Goal: Task Accomplishment & Management: Manage account settings

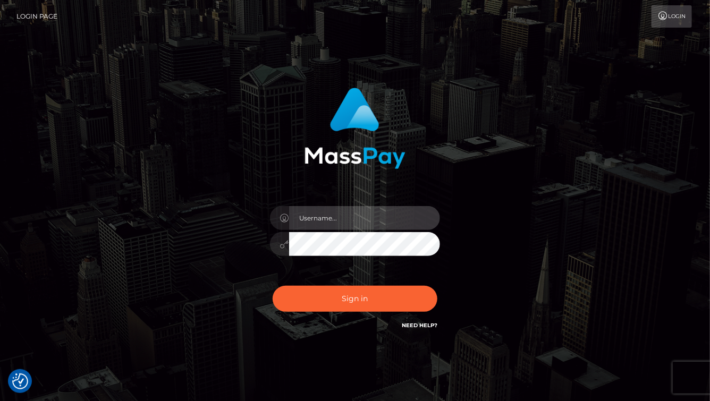
type input "aluasupport"
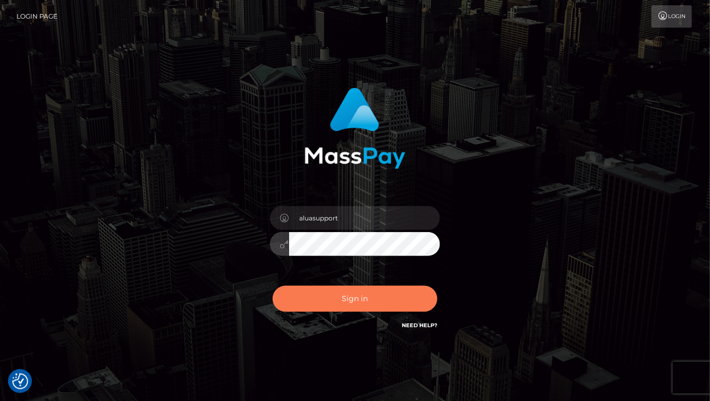
click at [345, 291] on button "Sign in" at bounding box center [355, 299] width 165 height 26
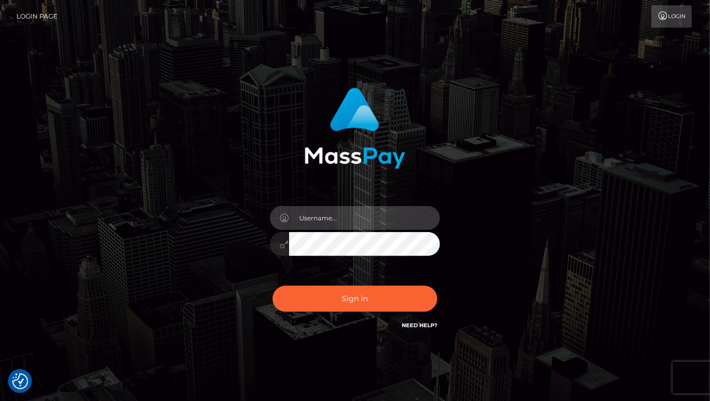
type input "aluasupport"
click at [356, 321] on div "Sign in Need Help?" at bounding box center [355, 303] width 186 height 47
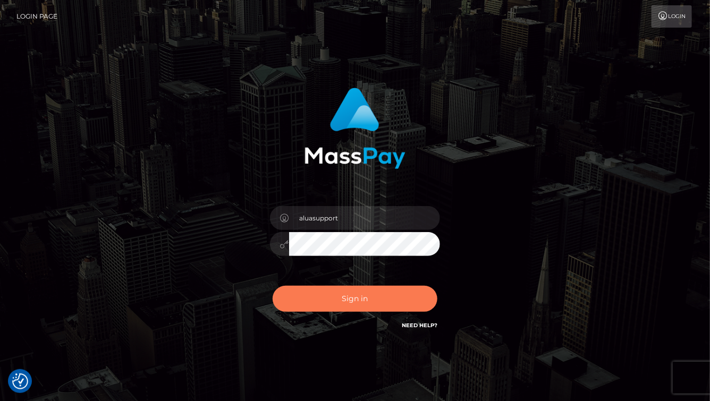
click at [359, 302] on button "Sign in" at bounding box center [355, 299] width 165 height 26
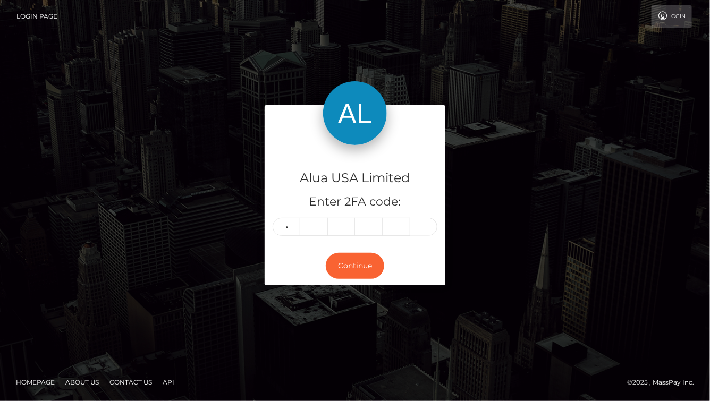
type input "6"
type input "5"
type input "6"
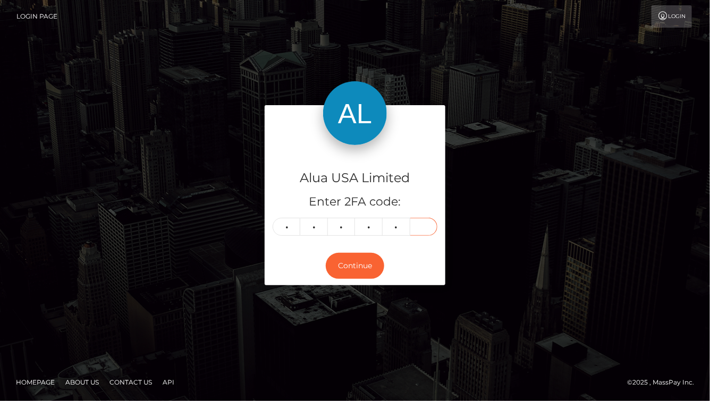
type input "1"
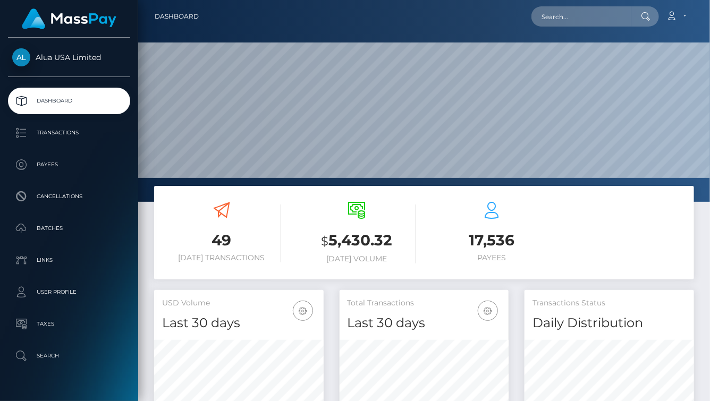
scroll to position [187, 169]
click at [570, 8] on input "text" at bounding box center [582, 16] width 100 height 20
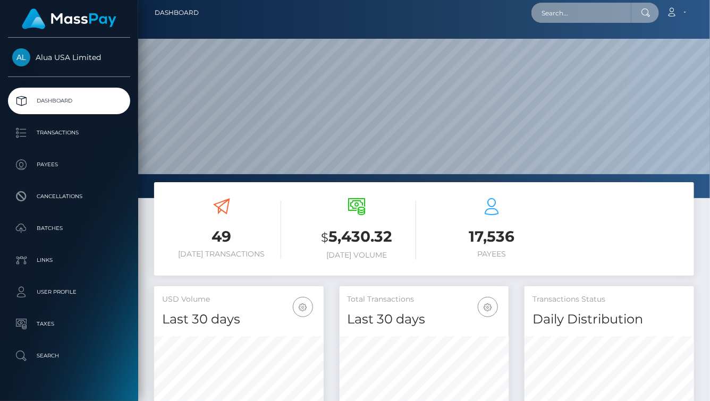
paste input "6227d3afeb3dbb103d71ab5e"
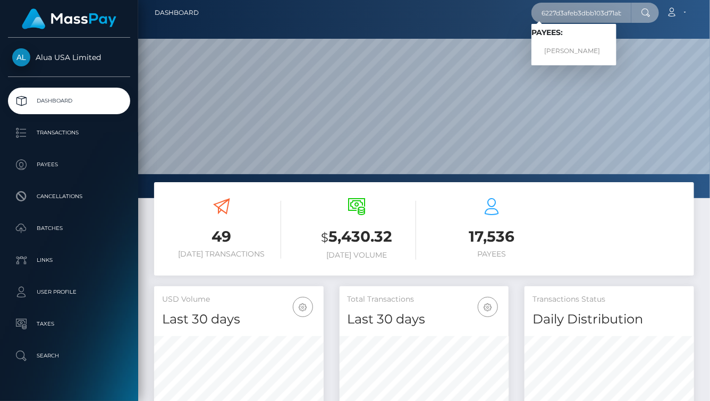
type input "6227d3afeb3dbb103d71ab5e"
click at [554, 48] on link "Jessica Wendle" at bounding box center [574, 51] width 85 height 20
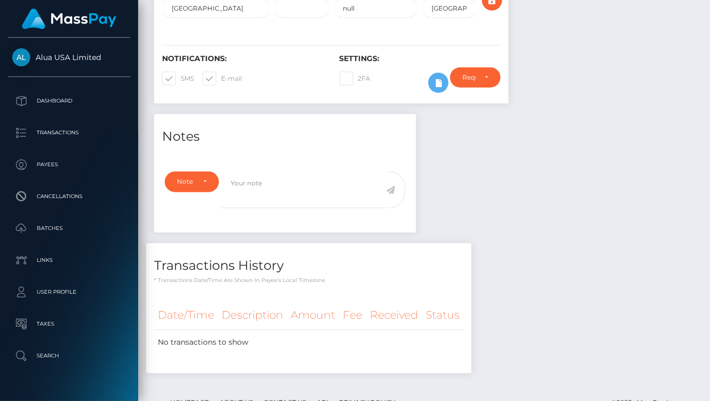
scroll to position [128, 169]
click at [440, 90] on icon at bounding box center [438, 83] width 13 height 13
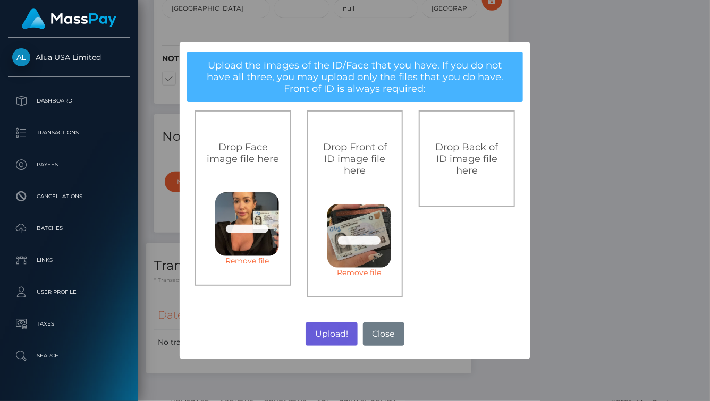
click at [337, 333] on button "Upload!" at bounding box center [332, 334] width 52 height 23
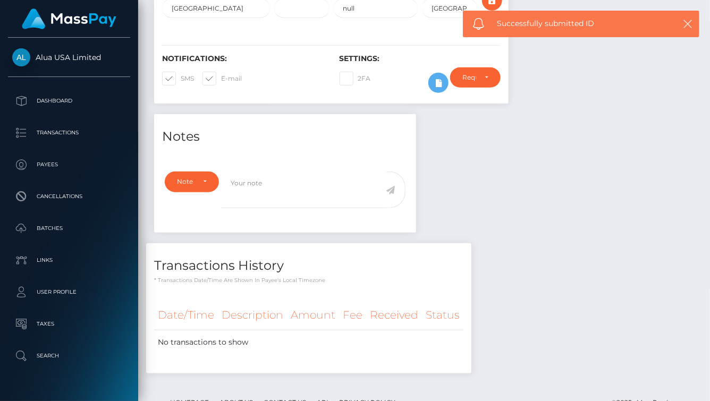
scroll to position [250, 0]
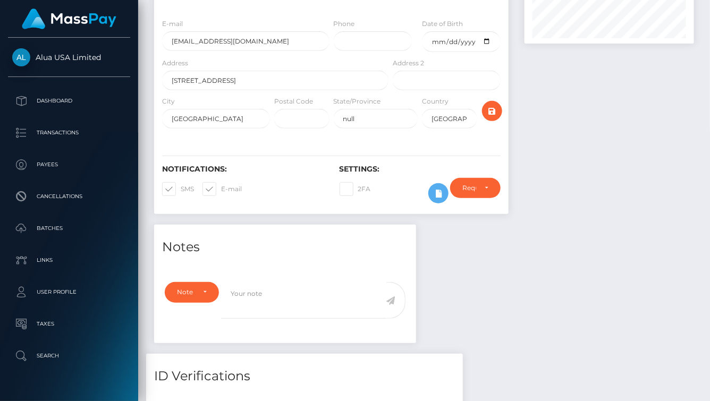
scroll to position [323, 0]
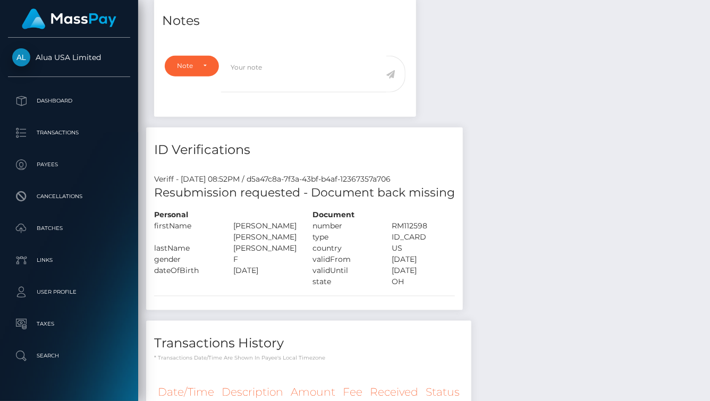
scroll to position [128, 169]
click at [574, 284] on div "Notes Note Type Compliance Clear Compliance General Note Type" at bounding box center [424, 230] width 556 height 464
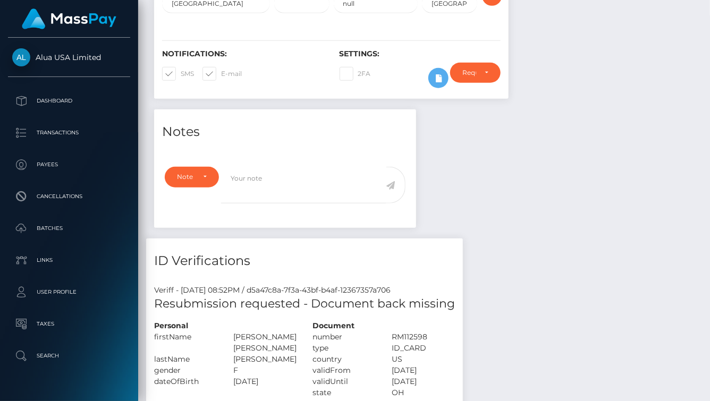
scroll to position [87, 0]
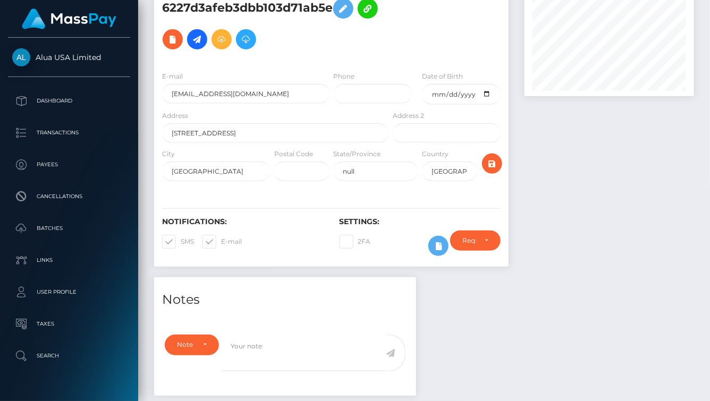
click at [579, 274] on div at bounding box center [610, 123] width 186 height 309
click at [440, 253] on icon at bounding box center [438, 246] width 13 height 13
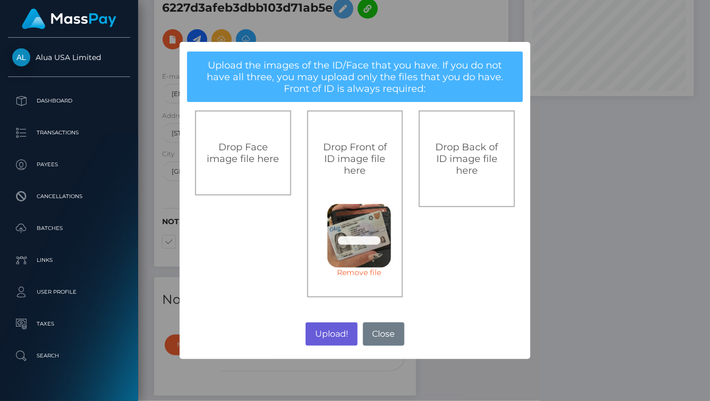
click at [339, 333] on button "Upload!" at bounding box center [332, 334] width 52 height 23
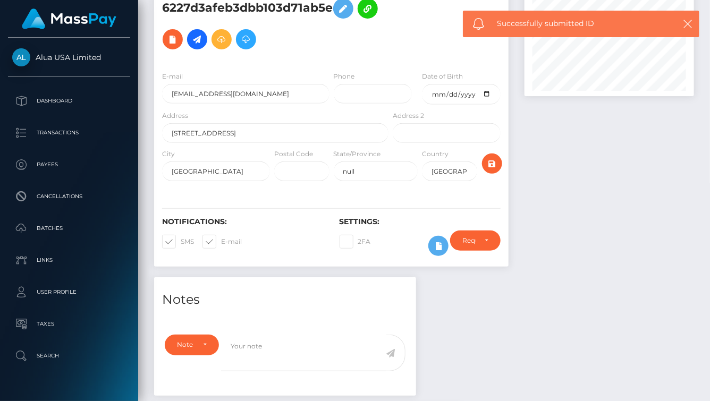
scroll to position [87, 0]
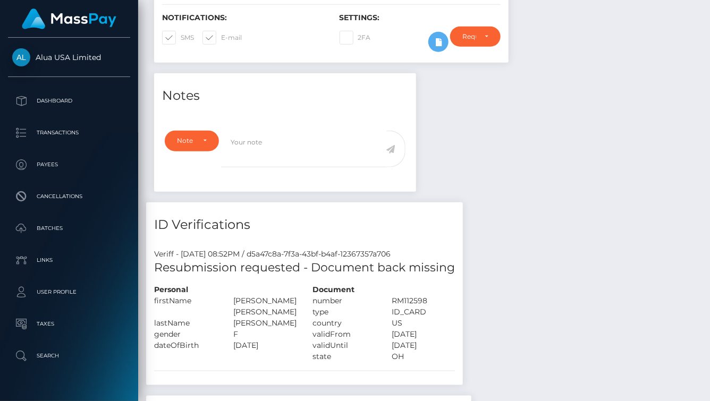
scroll to position [206, 0]
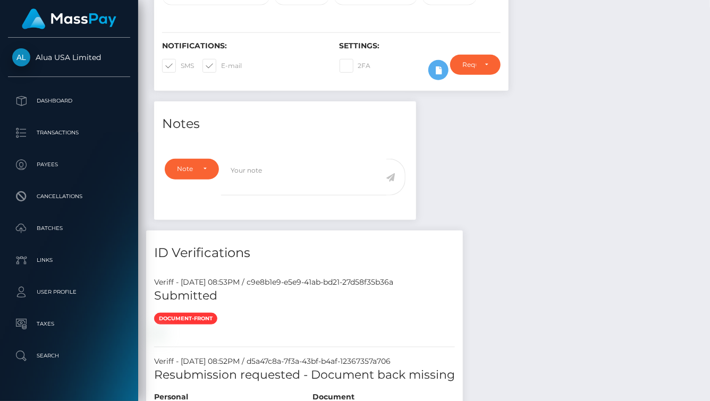
scroll to position [391, 0]
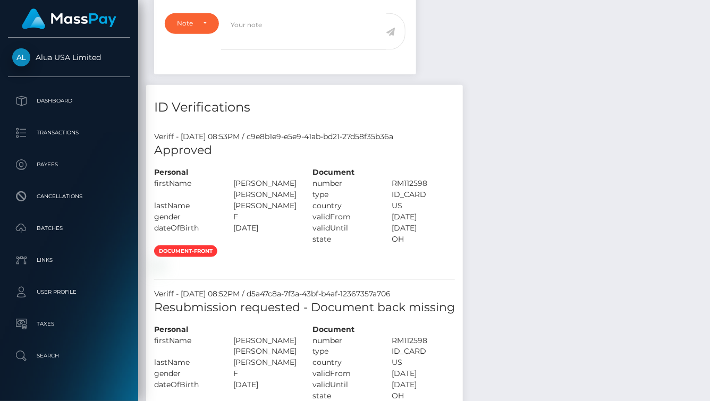
scroll to position [440, 0]
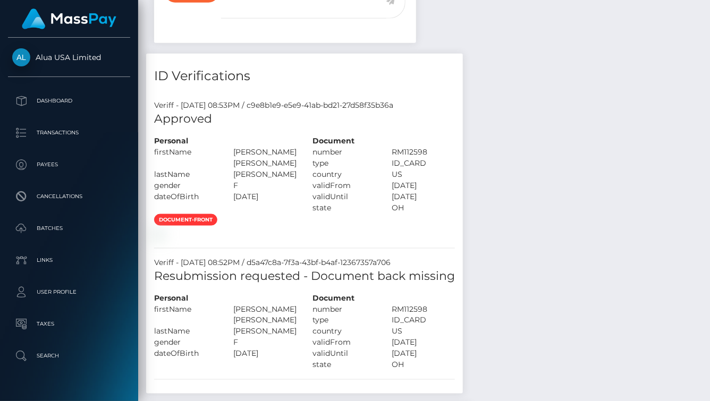
click at [558, 285] on div "Notes Note Type Compliance Clear Compliance General Note Type" at bounding box center [424, 235] width 556 height 620
click at [543, 299] on div "Notes Note Type Compliance Clear Compliance General Note Type" at bounding box center [424, 235] width 556 height 620
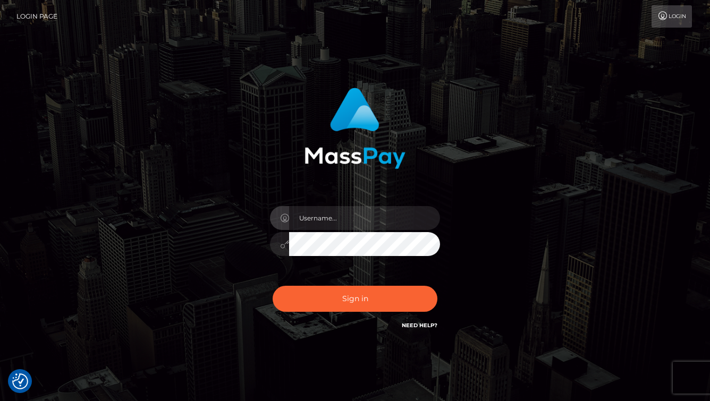
checkbox input "true"
